Goal: Information Seeking & Learning: Find specific fact

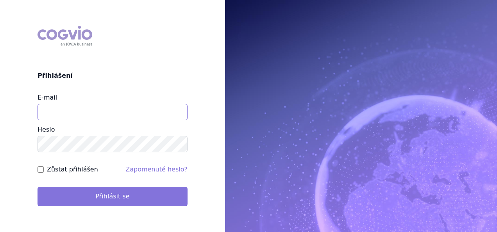
type input "apolena.koklarova@vzp.cz"
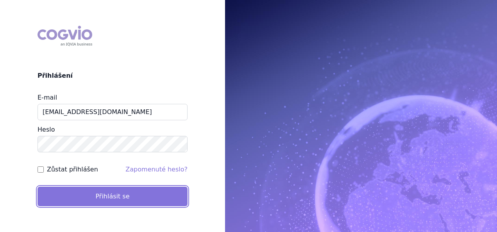
click at [143, 199] on button "Přihlásit se" at bounding box center [112, 197] width 150 height 20
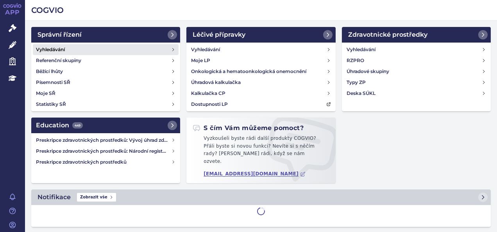
click at [157, 46] on link "Vyhledávání" at bounding box center [106, 49] width 146 height 11
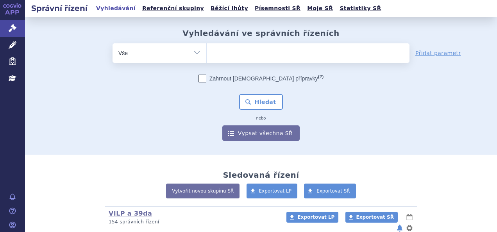
click at [259, 51] on ul at bounding box center [308, 51] width 203 height 16
click at [207, 51] on select at bounding box center [206, 53] width 0 height 20
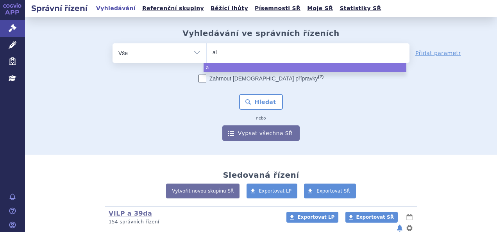
type input "aly"
type input "alyf"
type input "alyft"
type input "alyfter"
type input "alyfte"
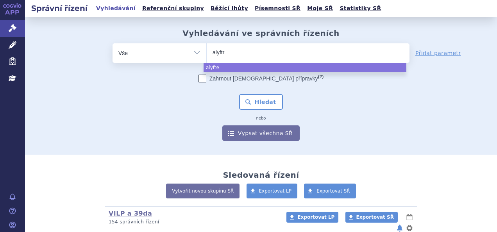
type input "alyftre"
type input "alyftrek"
select select "alyftrek"
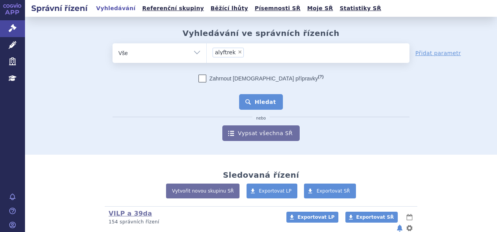
click at [252, 105] on button "Hledat" at bounding box center [261, 102] width 44 height 16
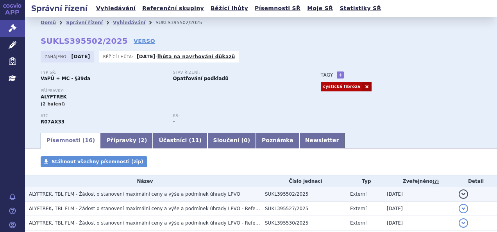
scroll to position [124, 0]
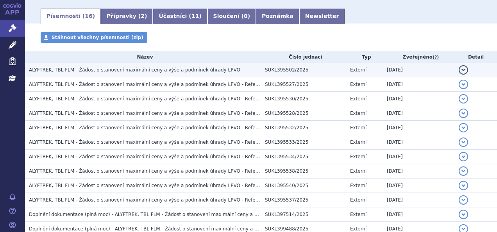
click at [142, 71] on span "ALYFTREK, TBL FLM - Žádost o stanovení maximální ceny a výše a podmínek úhrady …" at bounding box center [134, 69] width 211 height 5
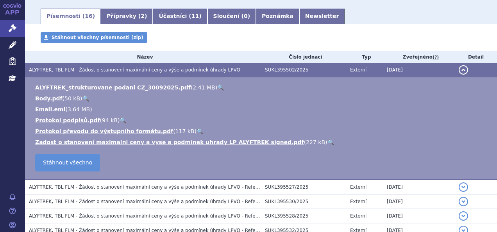
click at [217, 87] on link "🔍" at bounding box center [220, 87] width 7 height 6
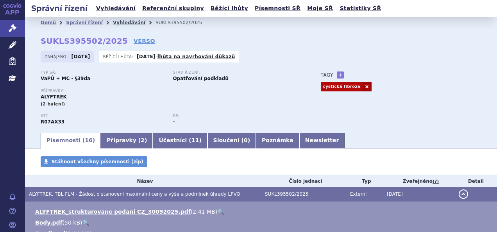
click at [116, 22] on link "Vyhledávání" at bounding box center [129, 22] width 32 height 5
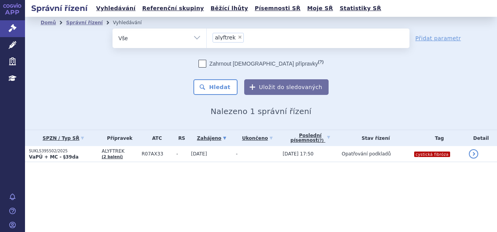
click at [237, 37] on span "×" at bounding box center [239, 37] width 5 height 5
click at [207, 37] on select "alyftrek" at bounding box center [206, 38] width 0 height 20
select select
click at [236, 37] on ul at bounding box center [308, 37] width 203 height 16
click at [207, 37] on select "alyftrek" at bounding box center [206, 38] width 0 height 20
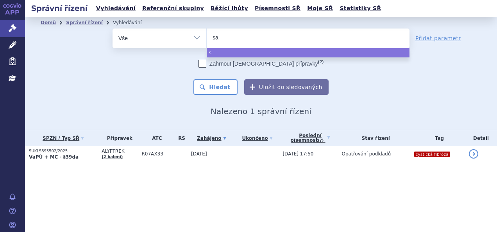
type input "sar"
type input "sarc"
type input "sarcl"
type input "sarclis"
type input "[MEDICAL_DATA]"
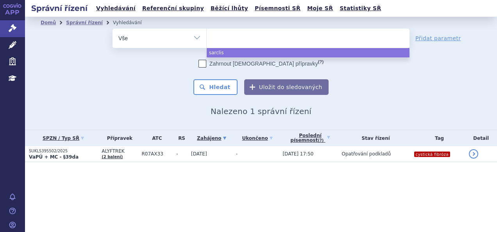
select select "sarclisa"
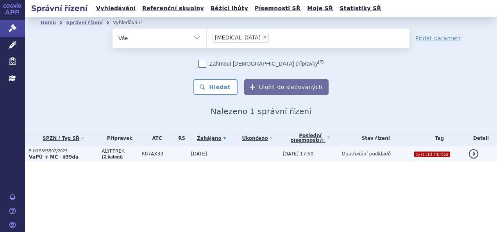
click at [117, 156] on td "ALYFTREK (2 balení)" at bounding box center [118, 154] width 40 height 16
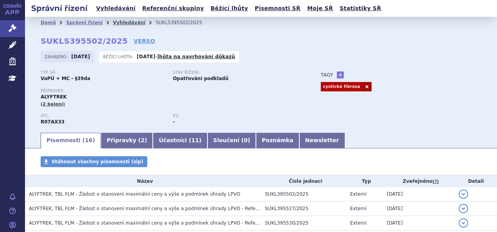
click at [120, 23] on link "Vyhledávání" at bounding box center [129, 22] width 32 height 5
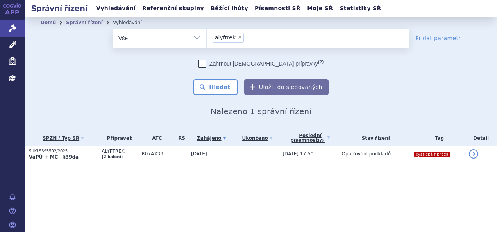
click at [237, 37] on span "×" at bounding box center [239, 37] width 5 height 5
click at [207, 37] on select "alyftrek" at bounding box center [206, 38] width 0 height 20
select select
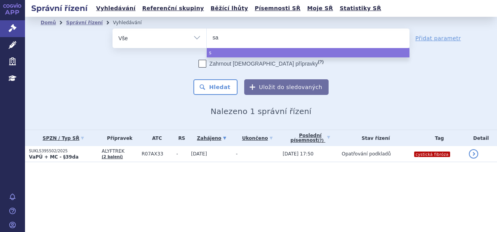
type input "sar"
type input "sarc"
type input "sarcli"
type input "[MEDICAL_DATA]"
select select "[MEDICAL_DATA]"
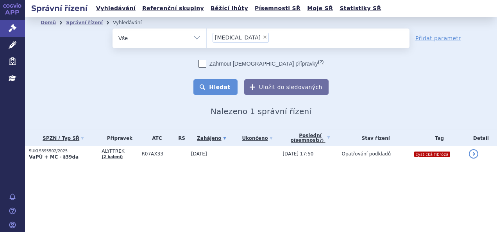
click at [227, 79] on button "Hledat" at bounding box center [215, 87] width 44 height 16
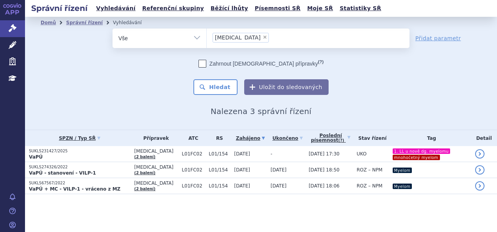
click at [97, 156] on p "VaPÚ" at bounding box center [80, 157] width 102 height 6
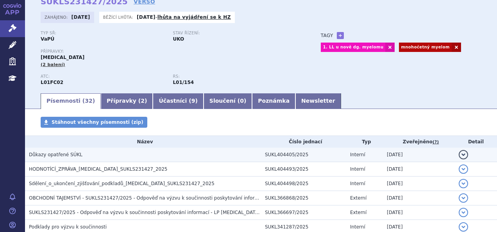
scroll to position [40, 0]
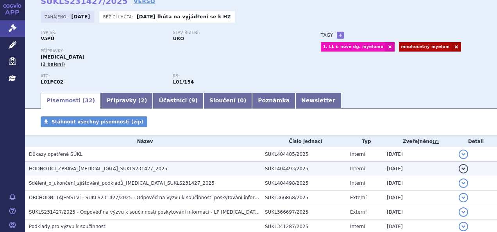
click at [102, 170] on span "HODNOTÍCÍ_ZPRÁVA_SARCLISA_SUKLS231427_2025" at bounding box center [98, 168] width 139 height 5
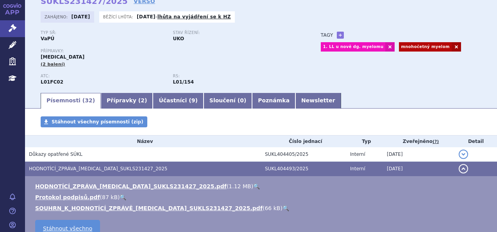
click at [253, 188] on link "🔍" at bounding box center [256, 186] width 7 height 6
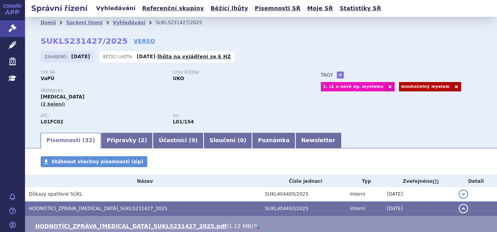
click at [118, 9] on link "Vyhledávání" at bounding box center [116, 8] width 44 height 11
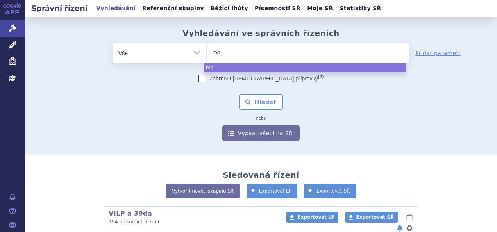
click at [251, 50] on ul "mo" at bounding box center [308, 51] width 203 height 16
click at [207, 50] on select "mo" at bounding box center [206, 53] width 0 height 20
select select "mo"
type input "u"
type input "mo"
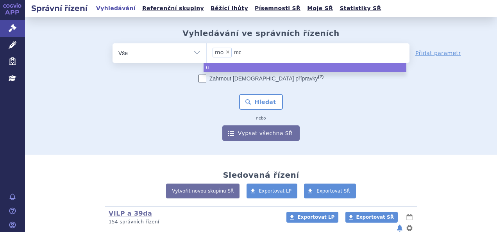
select select
type input "m"
type input "mo"
type input "moun"
type input "mounja"
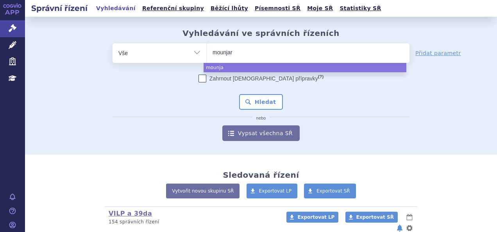
type input "mounjaro"
select select "mounjaro"
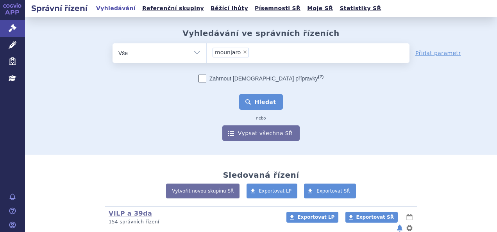
click at [260, 105] on button "Hledat" at bounding box center [261, 102] width 44 height 16
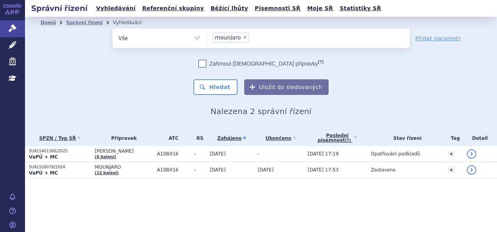
click at [153, 152] on span "[PERSON_NAME]" at bounding box center [124, 150] width 58 height 5
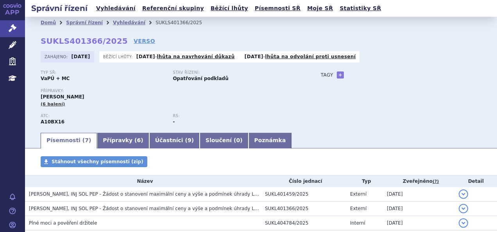
scroll to position [103, 0]
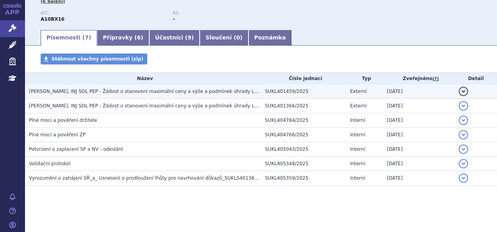
click at [192, 89] on span "[PERSON_NAME], INJ SOL PEP - Žádost o stanovení maximální ceny a výše a podmíne…" at bounding box center [182, 91] width 307 height 5
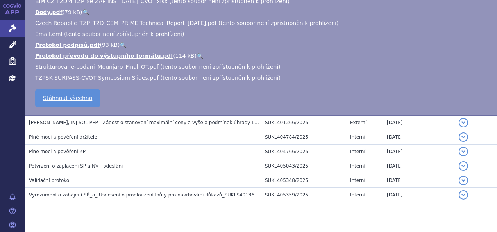
scroll to position [234, 0]
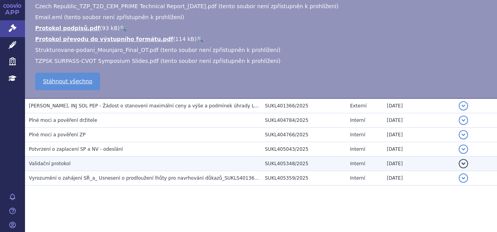
click at [168, 169] on td "Validační protokol" at bounding box center [143, 164] width 236 height 14
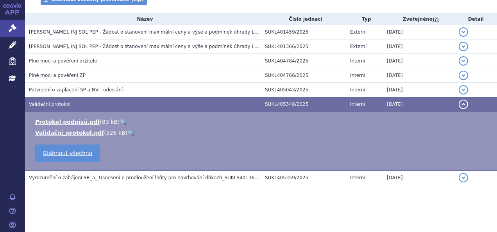
scroll to position [103, 0]
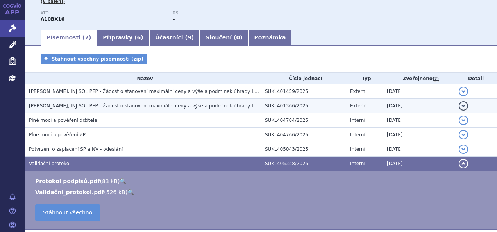
click at [175, 99] on td "MOUNJARO KWIKPEN, INJ SOL PEP - Žádost o stanovení maximální ceny a výše a podm…" at bounding box center [143, 106] width 236 height 14
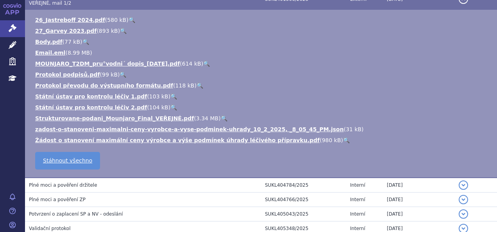
scroll to position [215, 0]
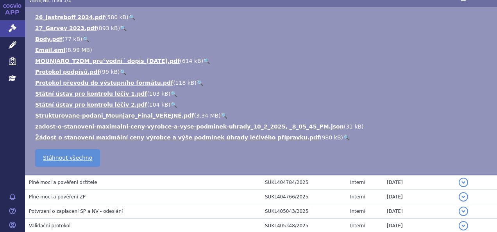
click at [221, 116] on link "🔍" at bounding box center [224, 115] width 7 height 6
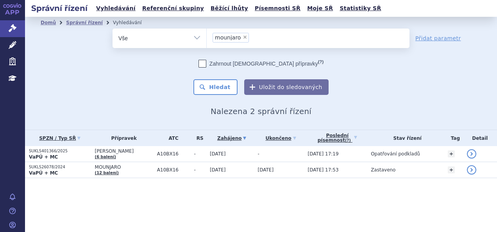
click at [239, 37] on li "× mounjaro" at bounding box center [230, 38] width 36 height 10
click at [207, 37] on select "mounjaro" at bounding box center [206, 38] width 0 height 20
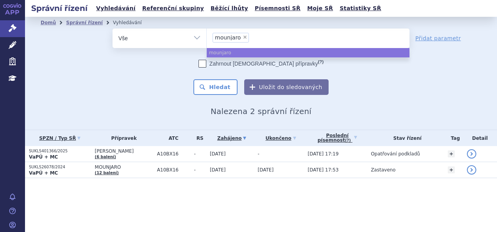
click at [243, 37] on span "×" at bounding box center [245, 37] width 5 height 5
click at [207, 37] on select "mounjaro" at bounding box center [206, 38] width 0 height 20
select select
type input "§3"
type input "§39"
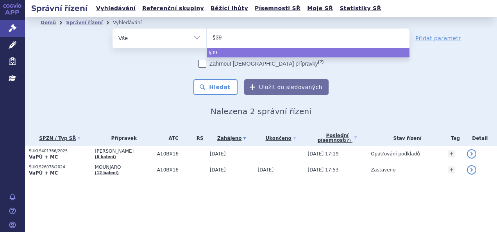
select select "§39"
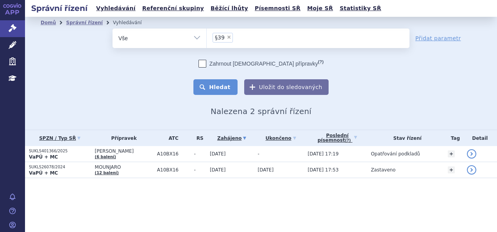
click at [216, 87] on button "Hledat" at bounding box center [215, 87] width 44 height 16
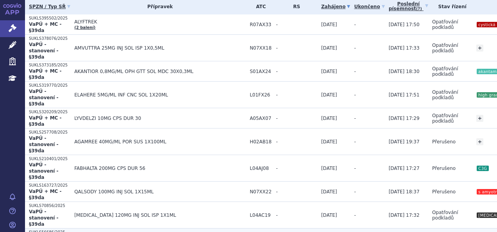
scroll to position [132, 0]
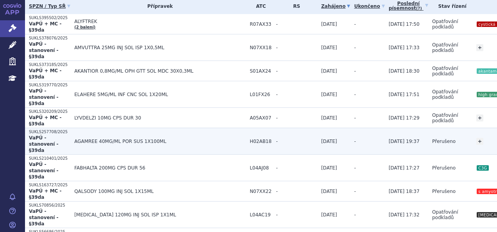
click at [246, 129] on td "H02AB18" at bounding box center [259, 141] width 26 height 27
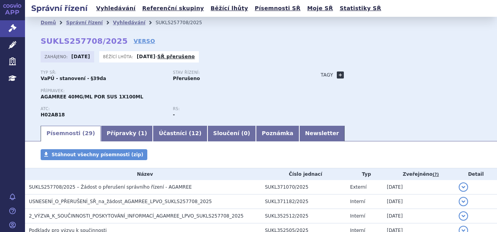
click at [337, 73] on link "+" at bounding box center [340, 74] width 7 height 7
click at [356, 75] on span at bounding box center [375, 75] width 56 height 10
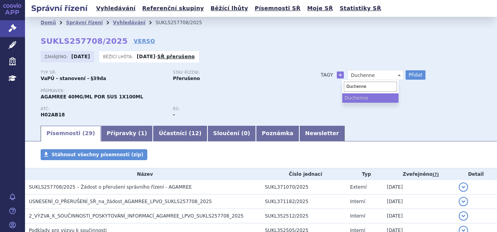
type input "Duchenne"
click at [367, 97] on ul "Duchenne" at bounding box center [370, 97] width 56 height 9
click at [352, 98] on ul "Duchenne" at bounding box center [370, 97] width 56 height 9
click at [371, 87] on input "Duchenne" at bounding box center [370, 87] width 53 height 10
click at [405, 75] on button "Přidat" at bounding box center [415, 74] width 20 height 9
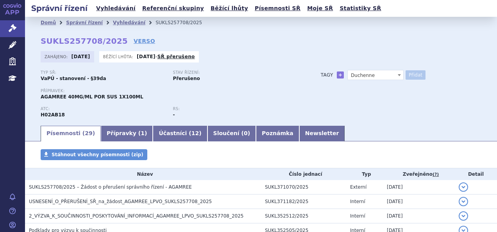
select select
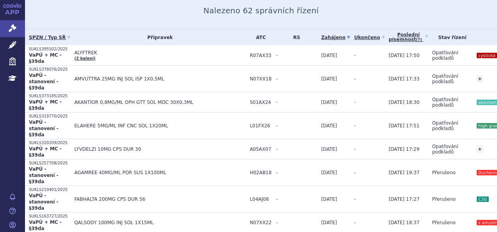
scroll to position [67, 0]
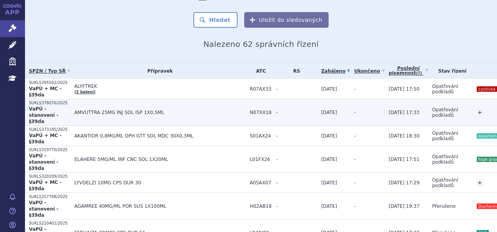
click at [112, 104] on td "AMVUTTRA 25MG INJ SOL ISP 1X0,5ML" at bounding box center [157, 112] width 175 height 27
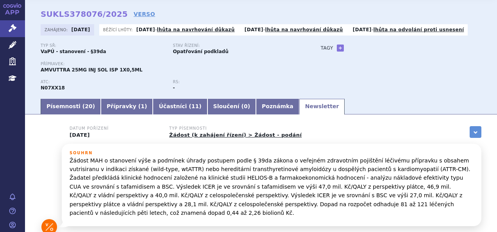
scroll to position [27, 0]
click at [337, 48] on link "+" at bounding box center [340, 47] width 7 height 7
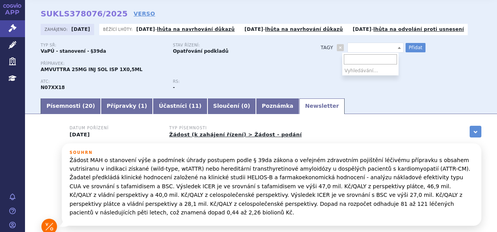
click at [368, 46] on span at bounding box center [375, 48] width 56 height 10
type input "wATTR nebo ATTR-CM"
select select "wATTR nebo ATTR-CM"
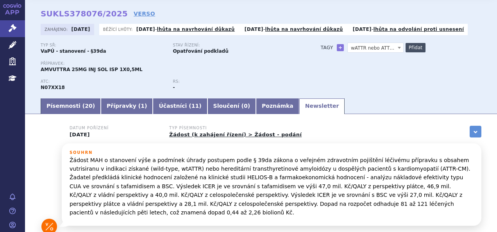
click at [411, 45] on button "Přidat" at bounding box center [415, 47] width 20 height 9
select select
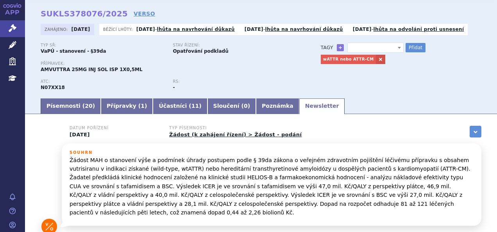
scroll to position [0, 0]
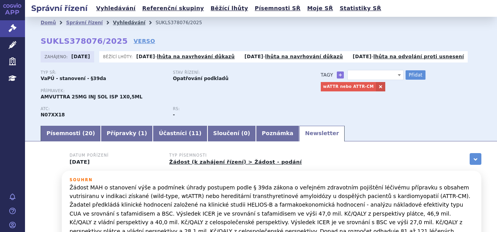
click at [113, 23] on link "Vyhledávání" at bounding box center [129, 22] width 32 height 5
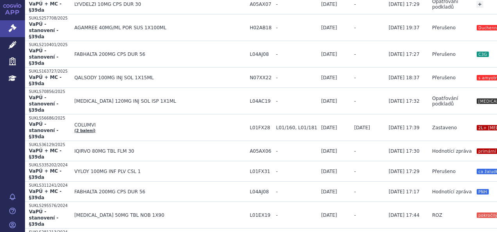
scroll to position [246, 0]
